Goal: Task Accomplishment & Management: Manage account settings

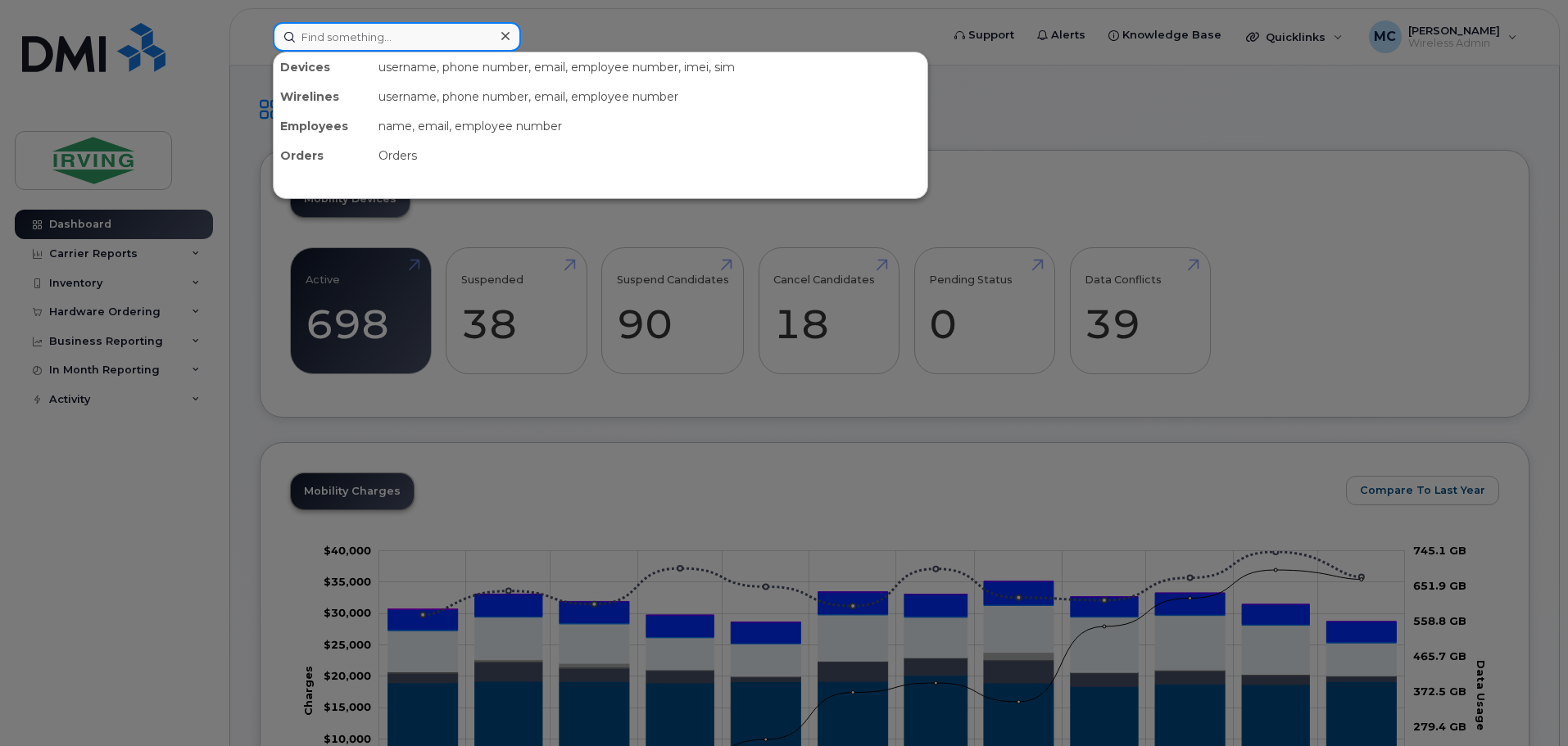
click at [416, 45] on input at bounding box center [397, 37] width 248 height 30
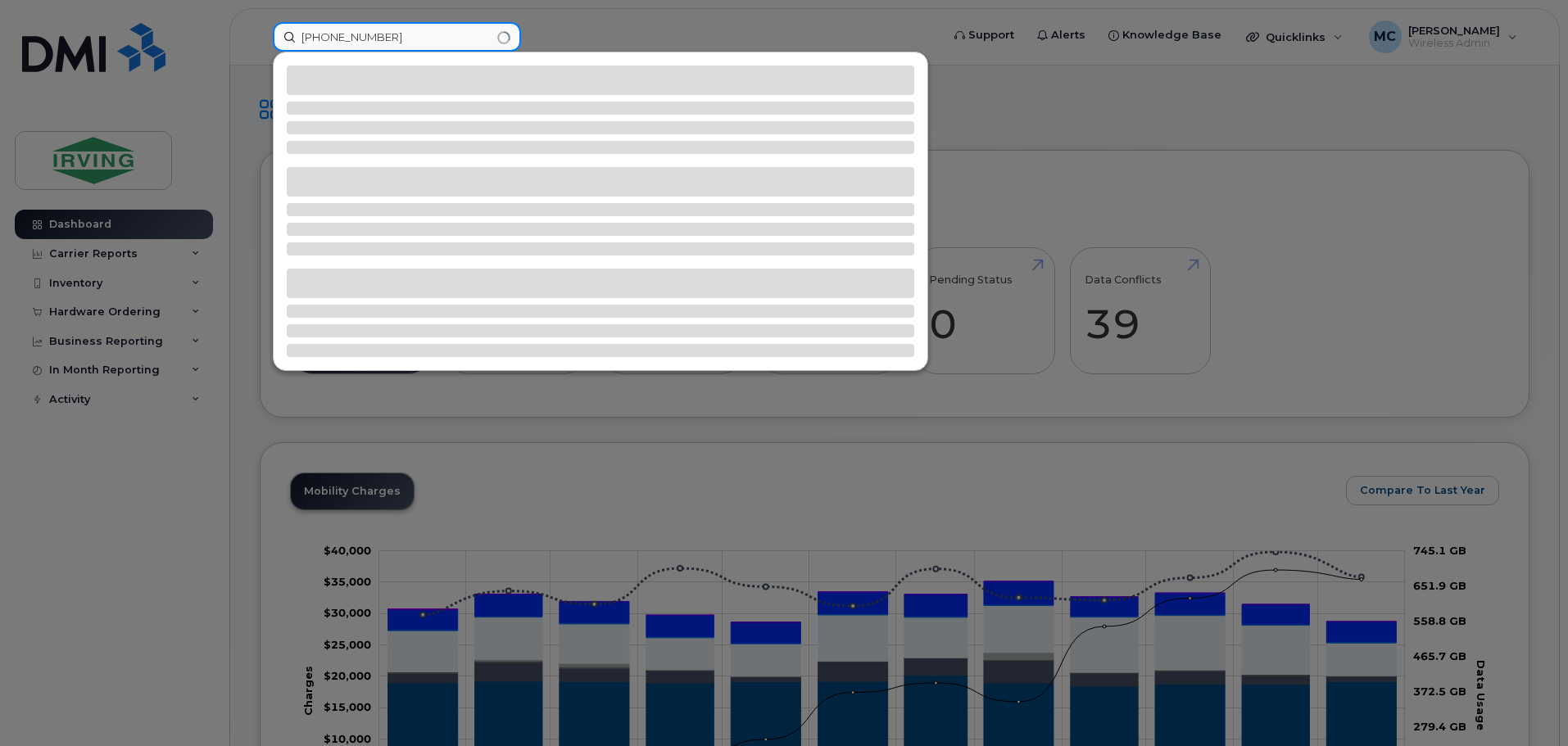
type input "782-324-2350"
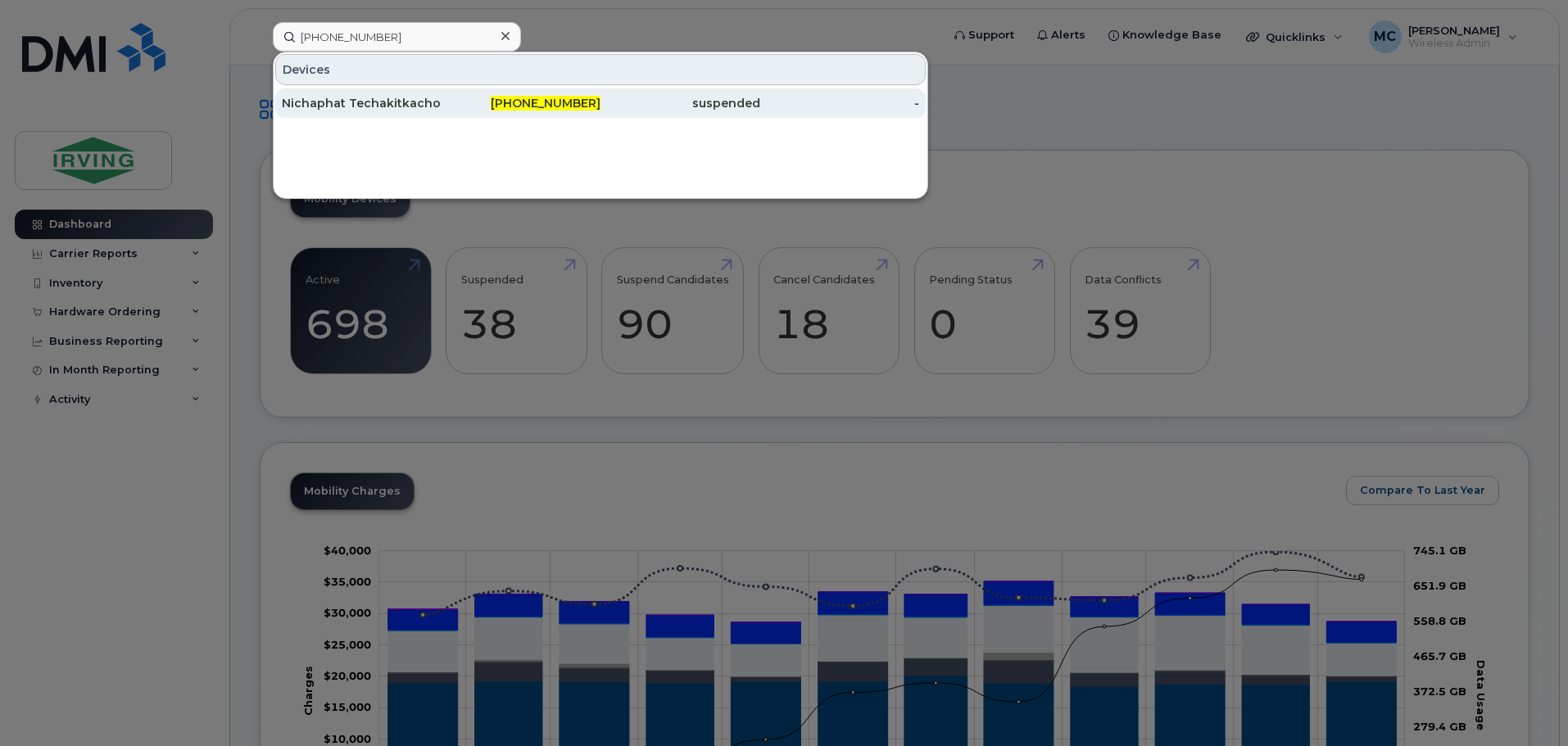
click at [416, 110] on div "Nichaphat Techakitkachorn" at bounding box center [362, 103] width 160 height 17
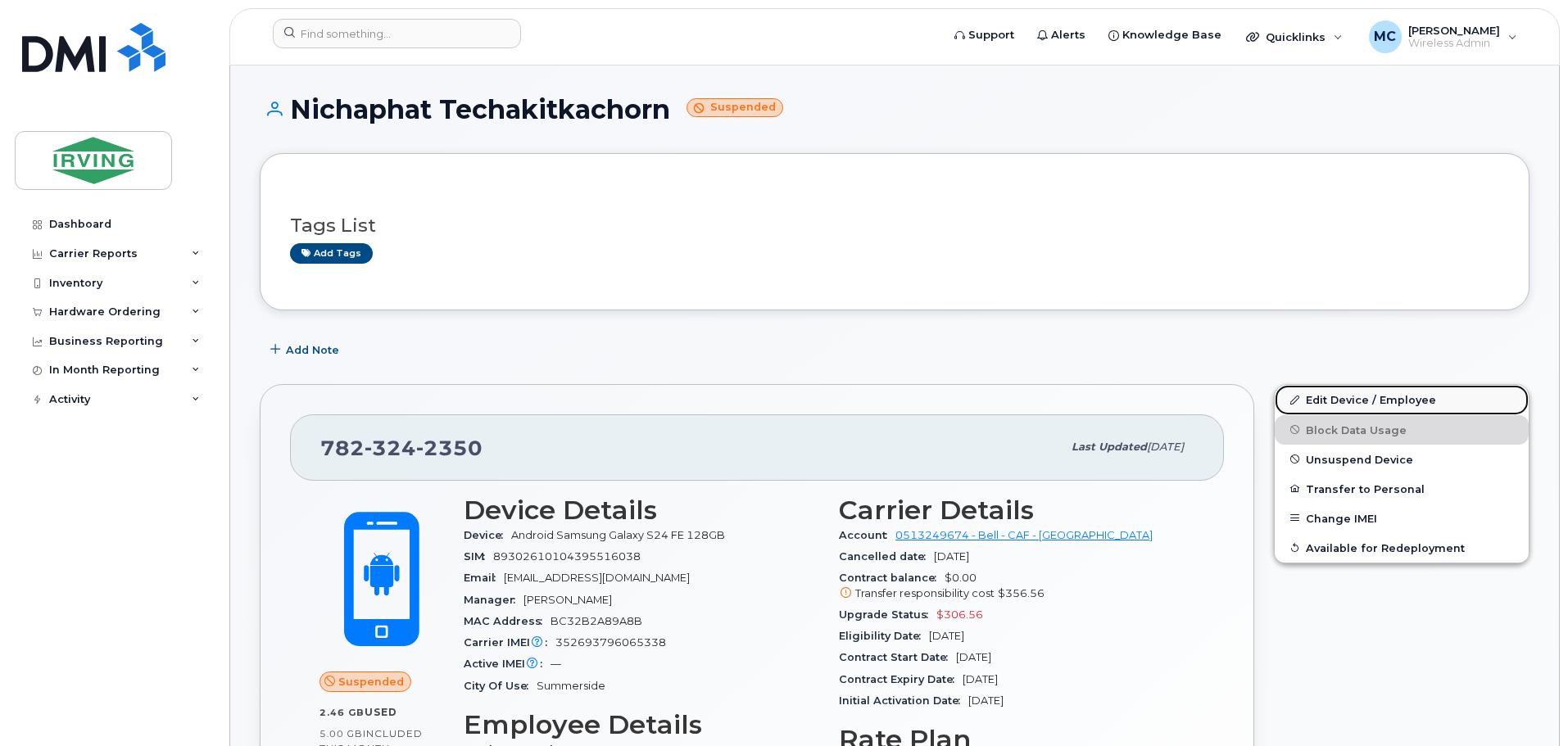
click at [1368, 411] on link "Edit Device / Employee" at bounding box center [1402, 399] width 254 height 30
click at [1341, 455] on span "Unsuspend Device" at bounding box center [1359, 458] width 107 height 12
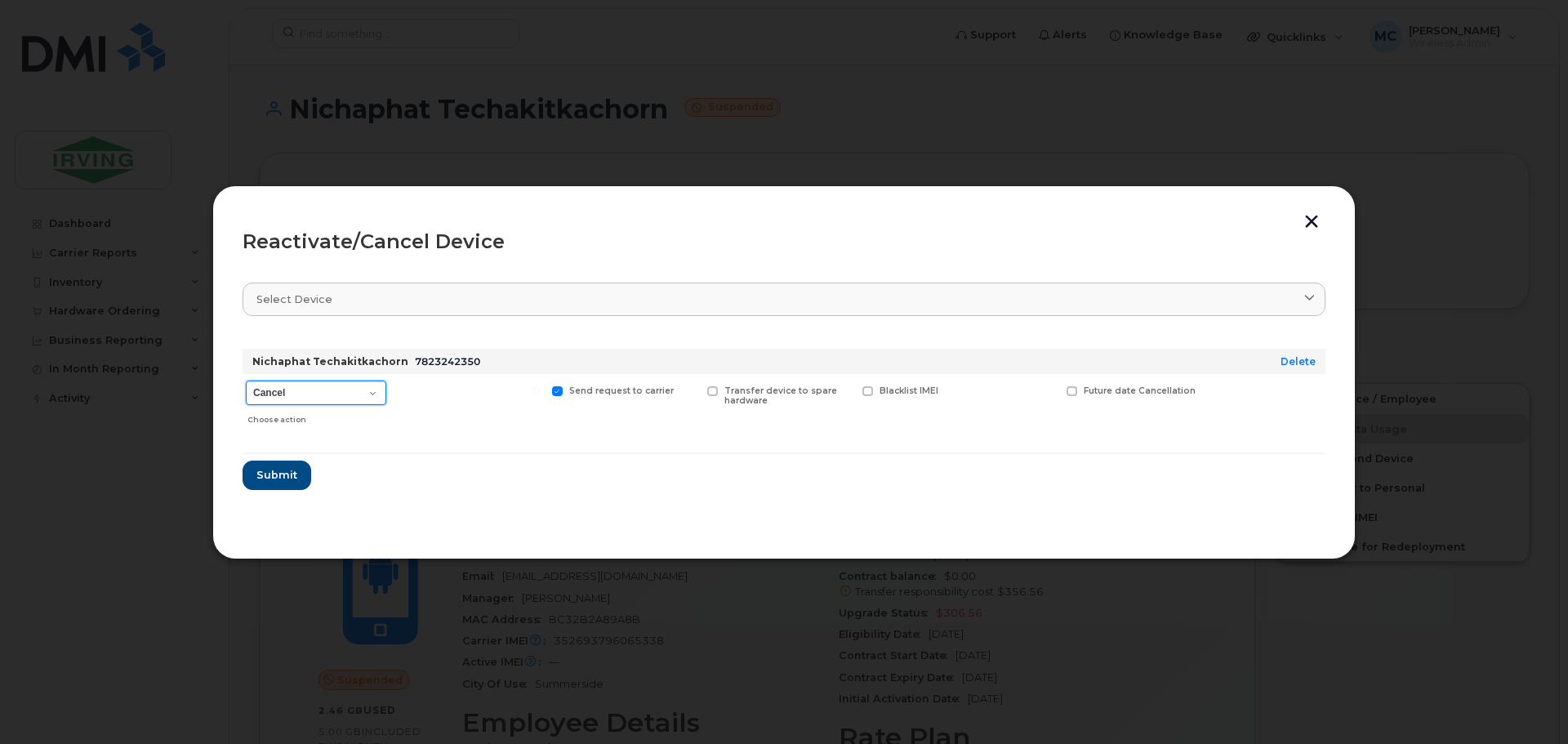
click at [335, 398] on select "Cancel Suspend - Extend Suspension Reactivate" at bounding box center [316, 393] width 141 height 24
select select "[object Object]"
click at [245, 381] on select "Cancel Suspend - Extend Suspension Reactivate" at bounding box center [316, 393] width 141 height 24
click at [292, 479] on span "Submit" at bounding box center [276, 474] width 41 height 16
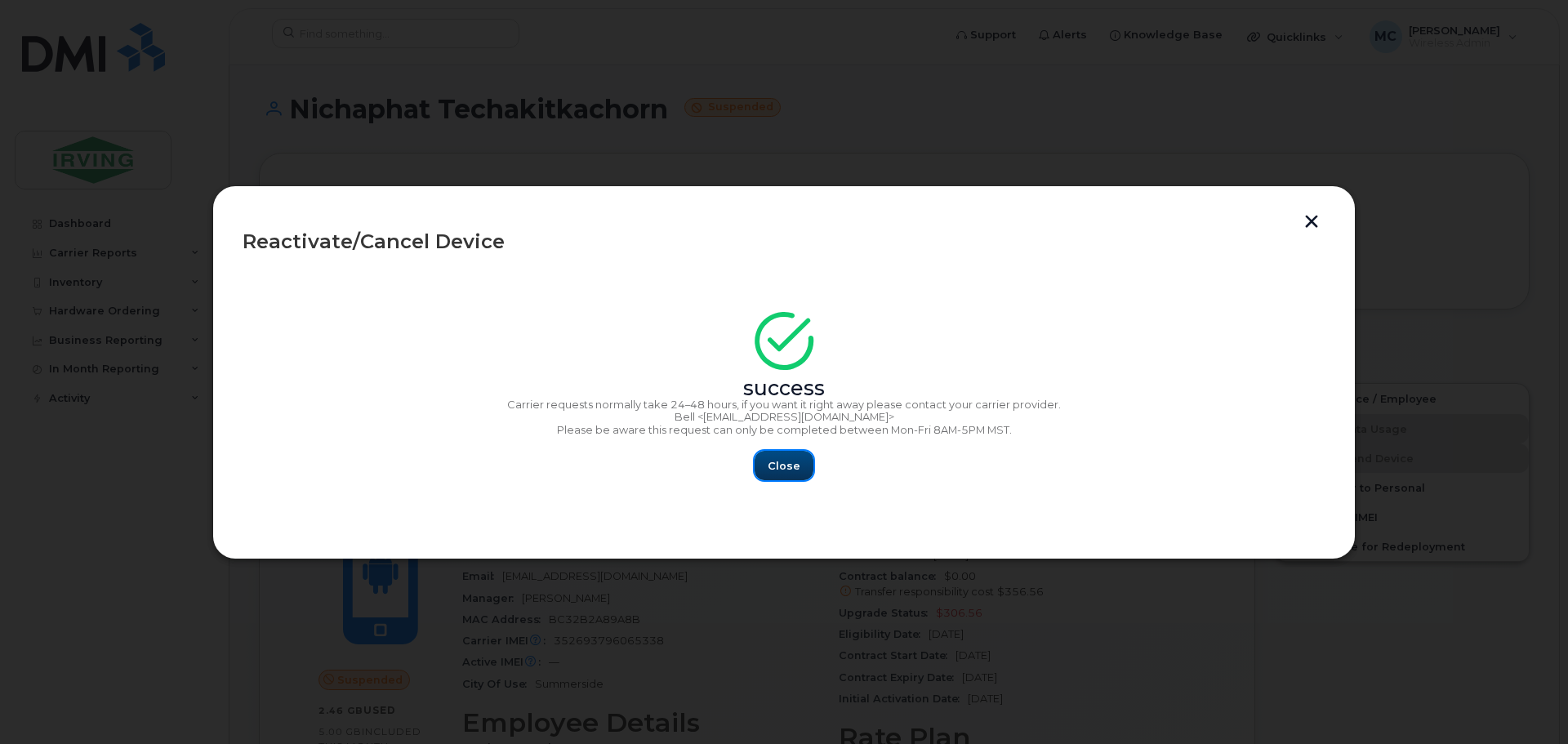
click at [771, 464] on span "Close" at bounding box center [784, 466] width 32 height 16
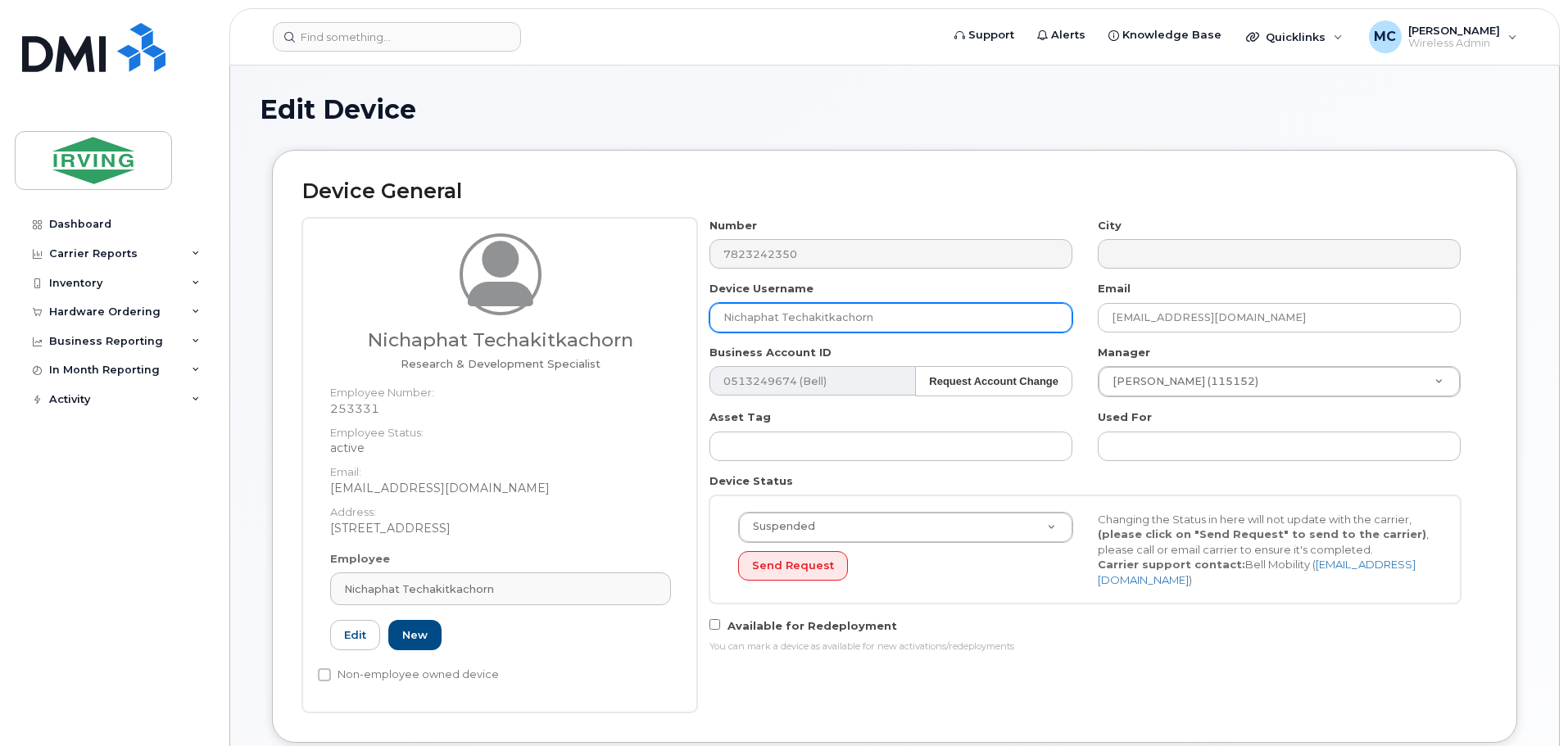
drag, startPoint x: 778, startPoint y: 320, endPoint x: 679, endPoint y: 325, distance: 99.1
click at [679, 325] on div "Nichaphat Techakitkachorn Research & Development Specialist Employee Number: 25…" at bounding box center [894, 465] width 1185 height 494
click at [667, 116] on h1 "Edit Device" at bounding box center [894, 109] width 1270 height 29
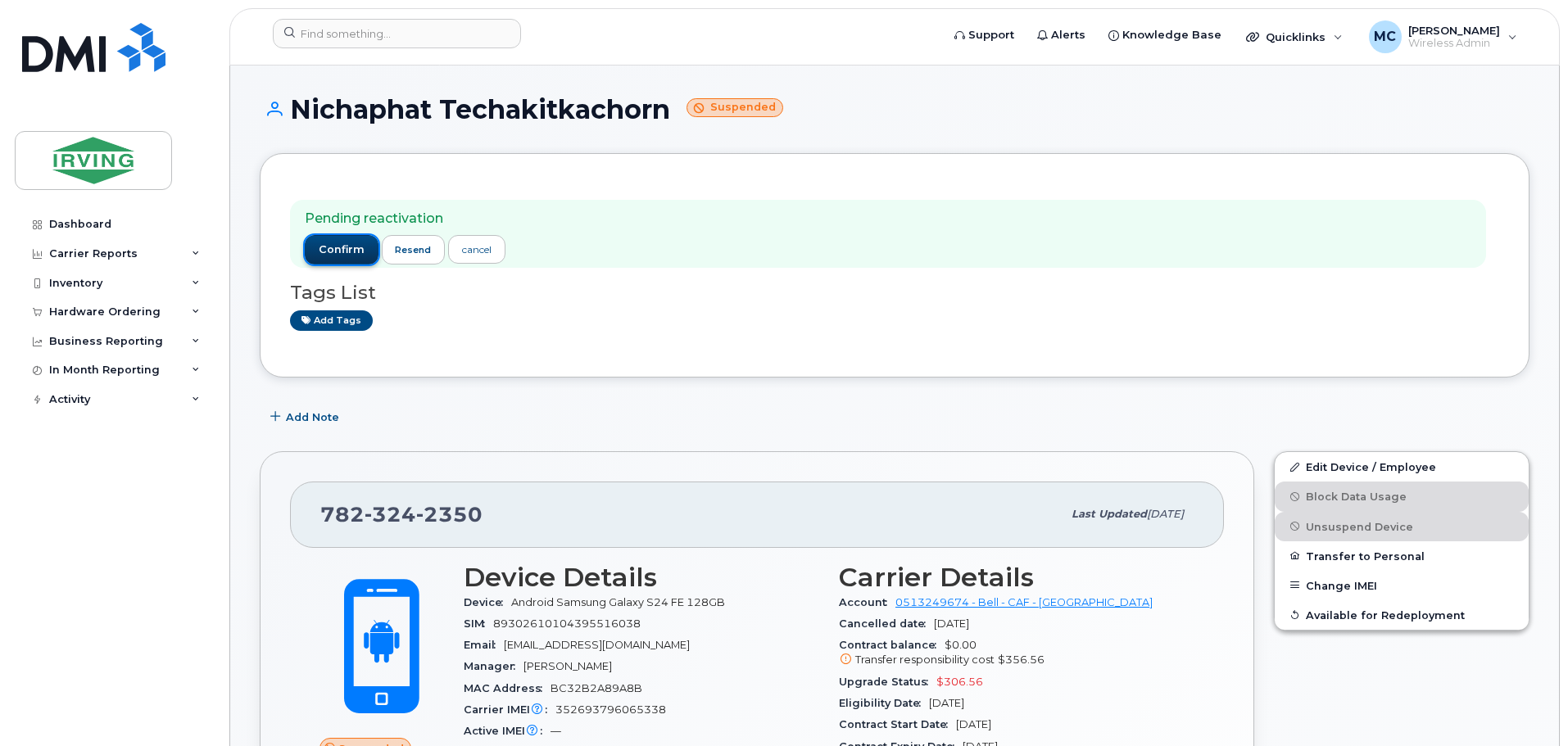
click at [349, 253] on span "confirm" at bounding box center [341, 250] width 46 height 15
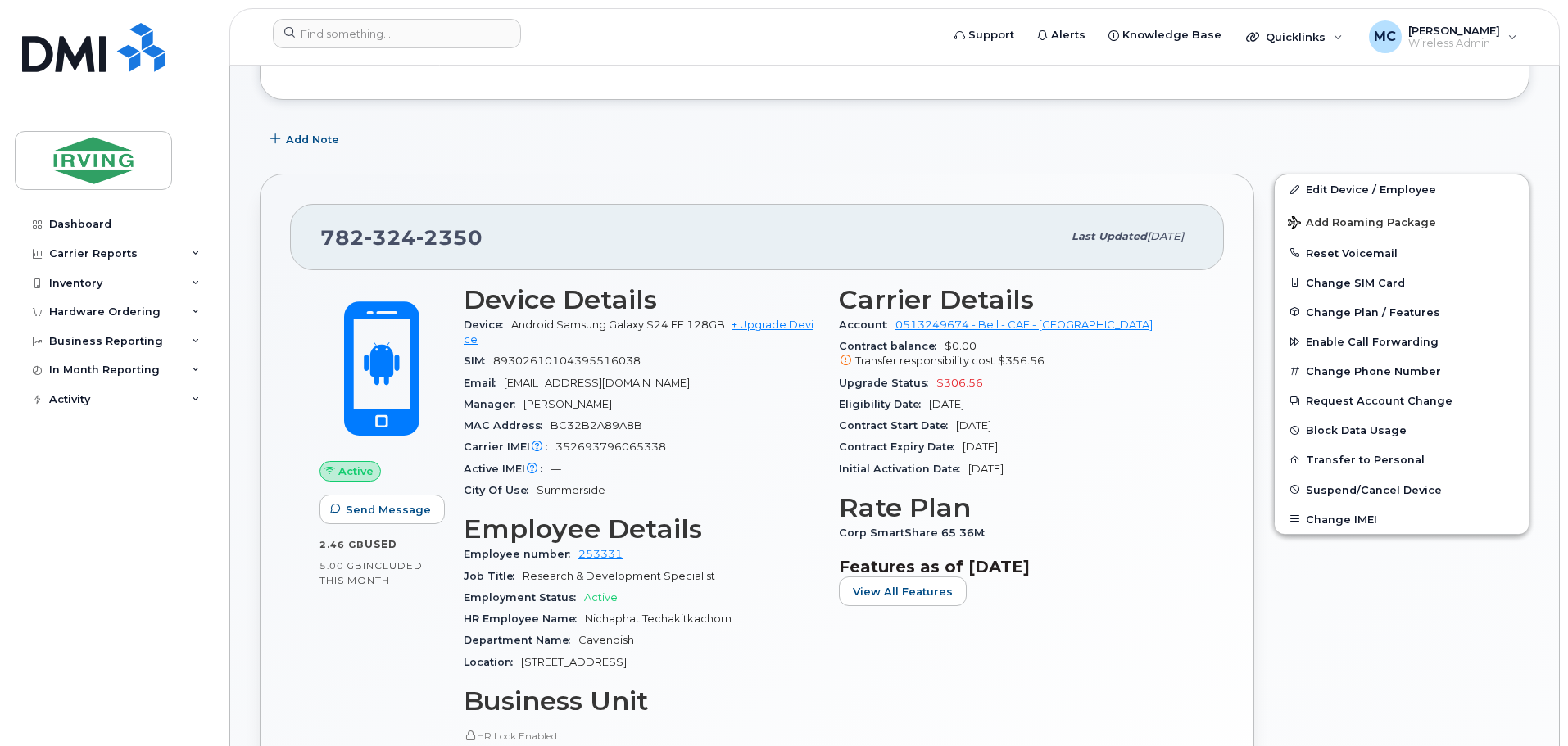
scroll to position [328, 0]
